Goal: Check status: Check status

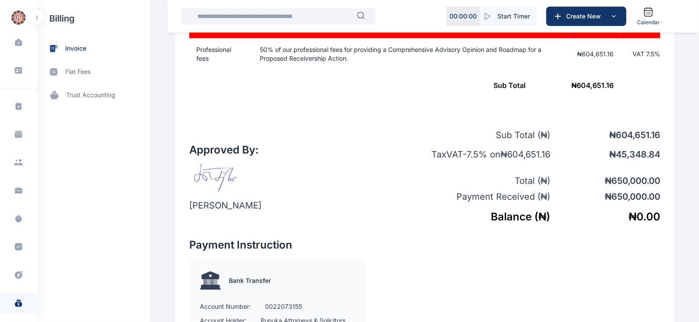
scroll to position [396, 0]
click at [73, 50] on span "invoice" at bounding box center [75, 48] width 21 height 9
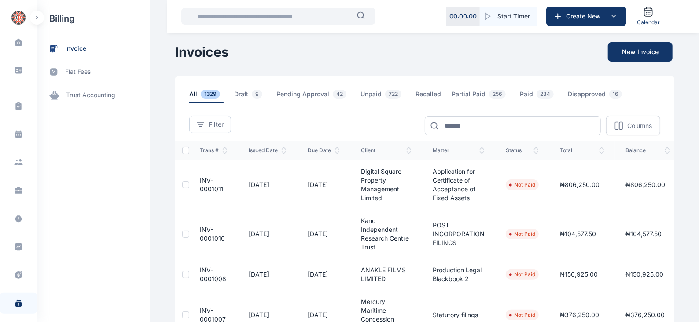
click at [443, 129] on div at bounding box center [434, 125] width 19 height 19
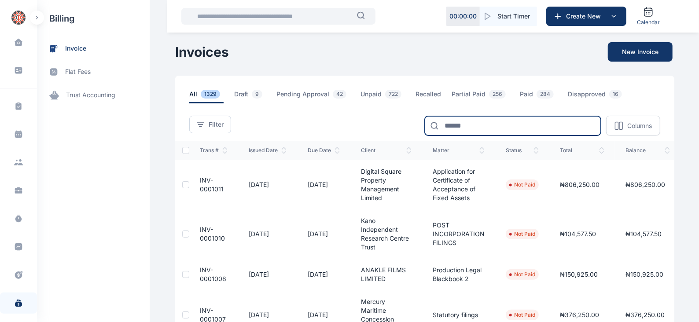
click at [451, 125] on input at bounding box center [513, 125] width 176 height 19
paste input "**********"
type input "**********"
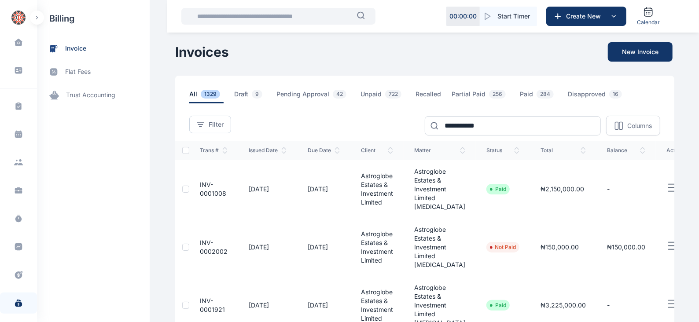
click at [217, 191] on span "INV-0001008" at bounding box center [213, 189] width 26 height 16
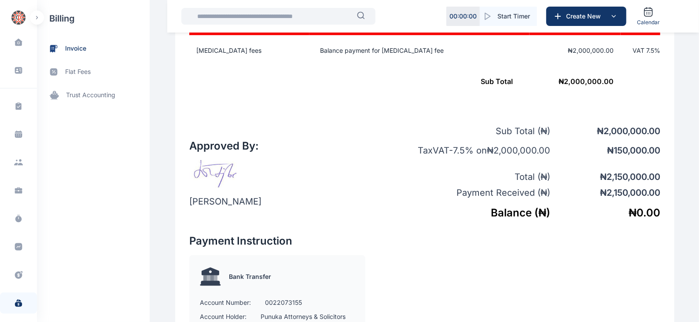
scroll to position [343, 0]
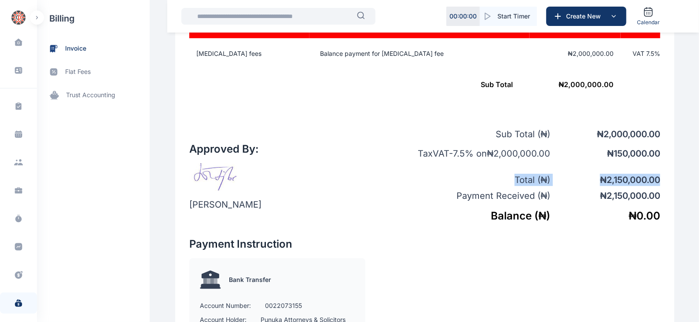
drag, startPoint x: 697, startPoint y: 157, endPoint x: 702, endPoint y: 172, distance: 16.4
click at [698, 172] on html "00 : 00 : 00 Start Timer Create New Calendar Dashboard dashboard Conflict-Check…" at bounding box center [349, 89] width 699 height 864
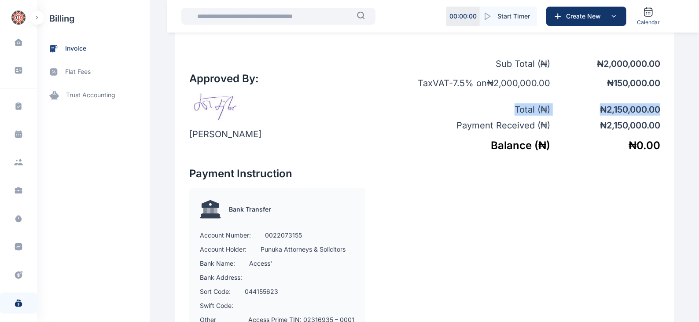
scroll to position [414, 0]
